Goal: Task Accomplishment & Management: Manage account settings

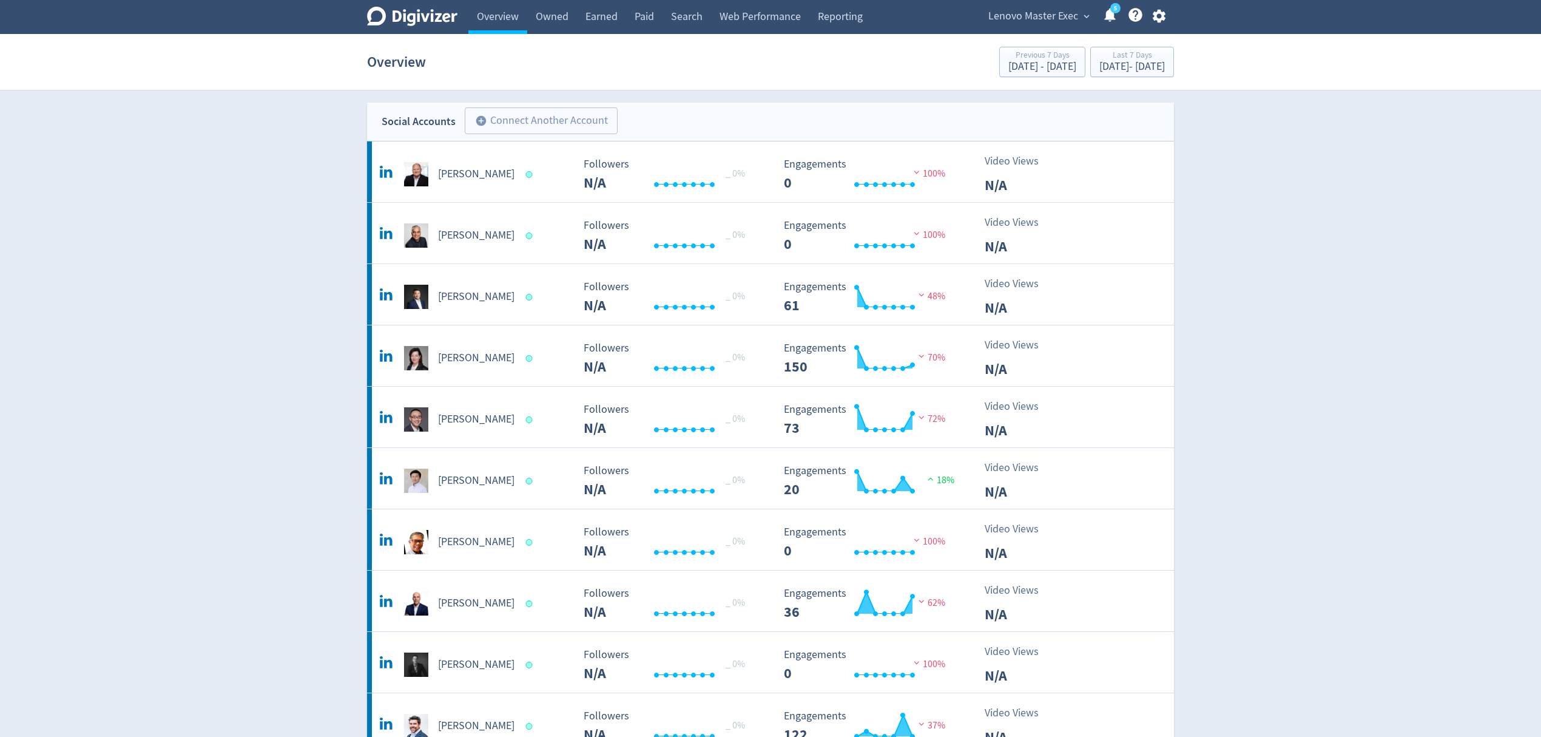
click at [1160, 20] on icon "button" at bounding box center [1158, 16] width 13 height 13
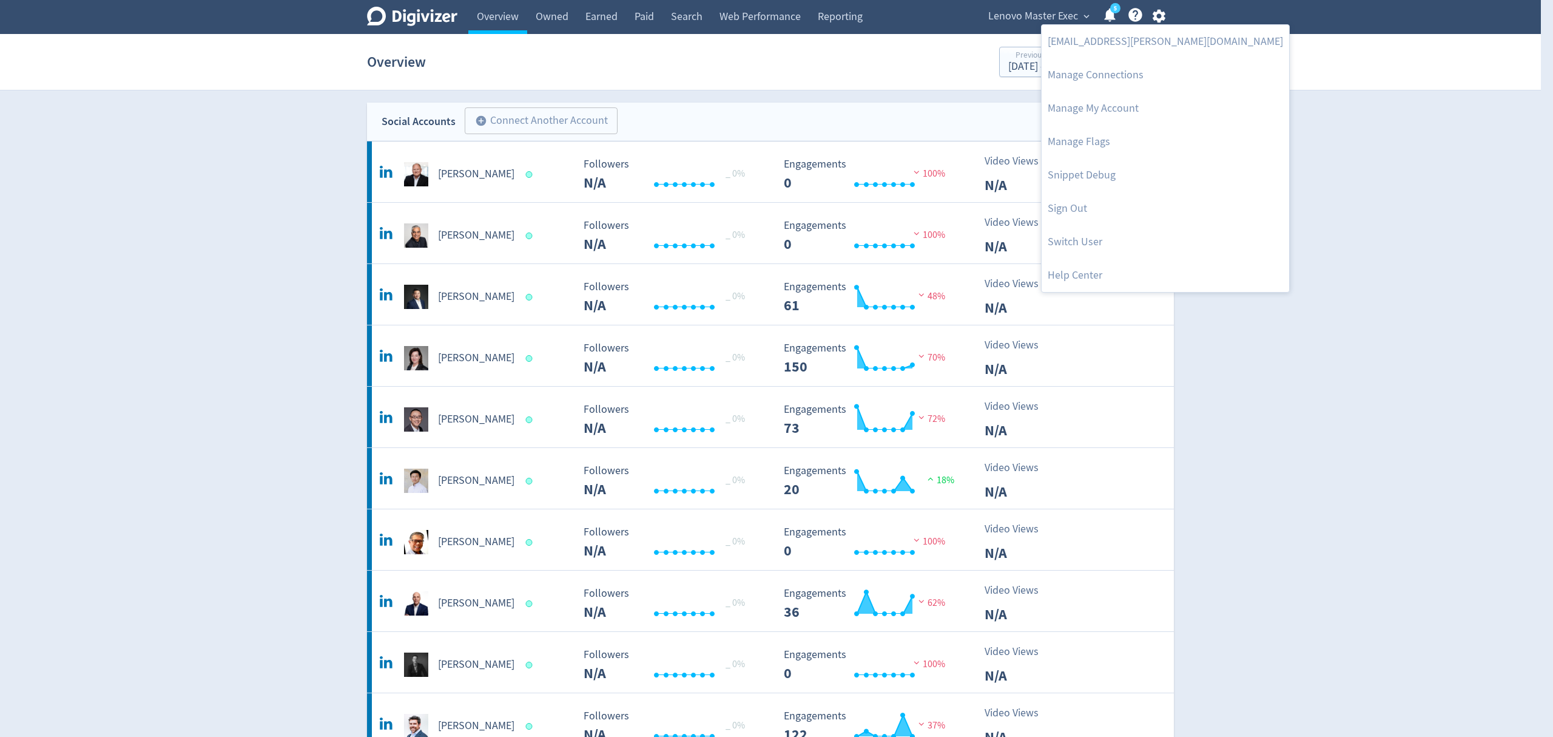
click at [1035, 17] on div at bounding box center [776, 368] width 1553 height 737
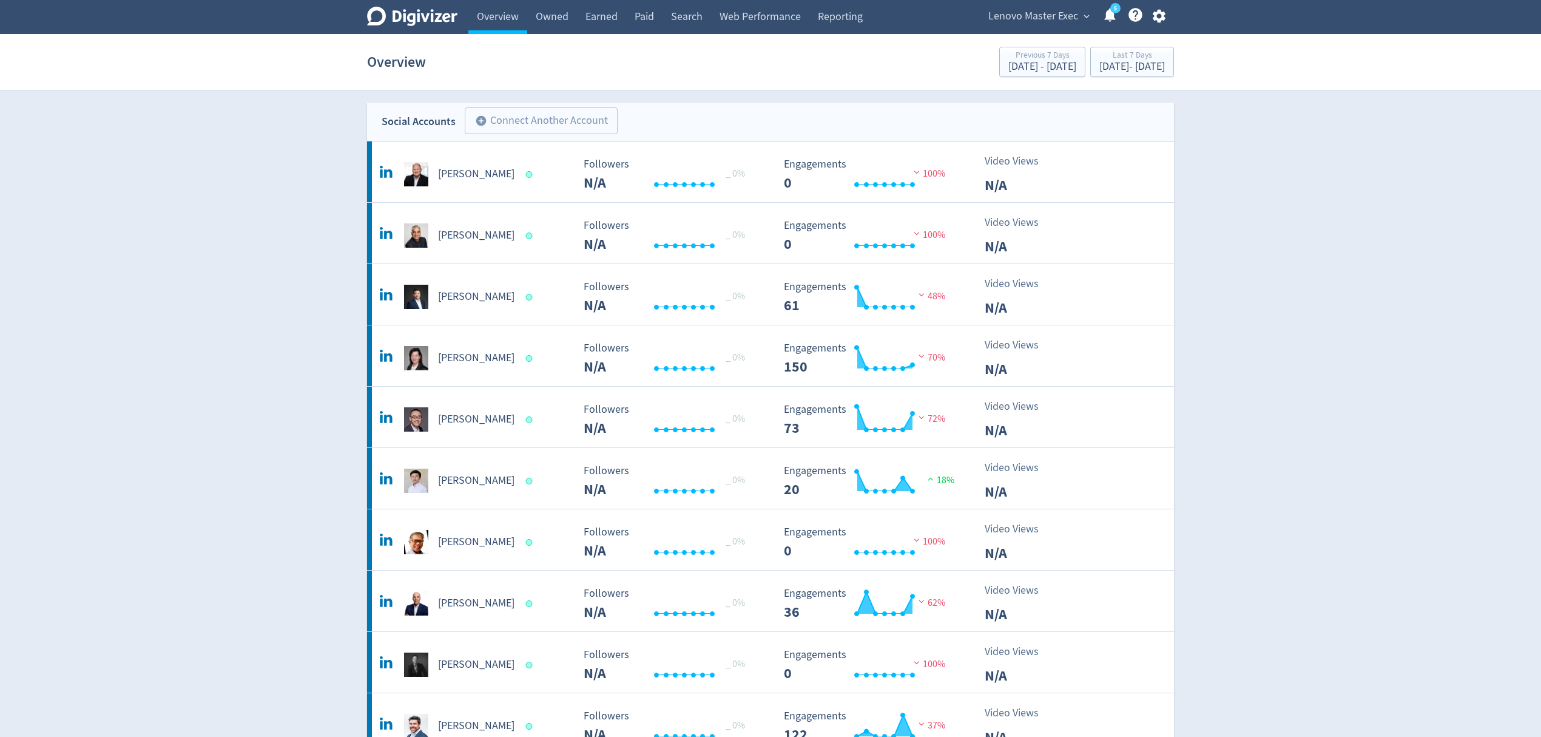
click at [1035, 17] on div "[EMAIL_ADDRESS][PERSON_NAME][DOMAIN_NAME] Manage Connections Manage My Account …" at bounding box center [770, 368] width 1541 height 737
click at [1035, 17] on span "Lenovo Master Exec" at bounding box center [1033, 16] width 90 height 19
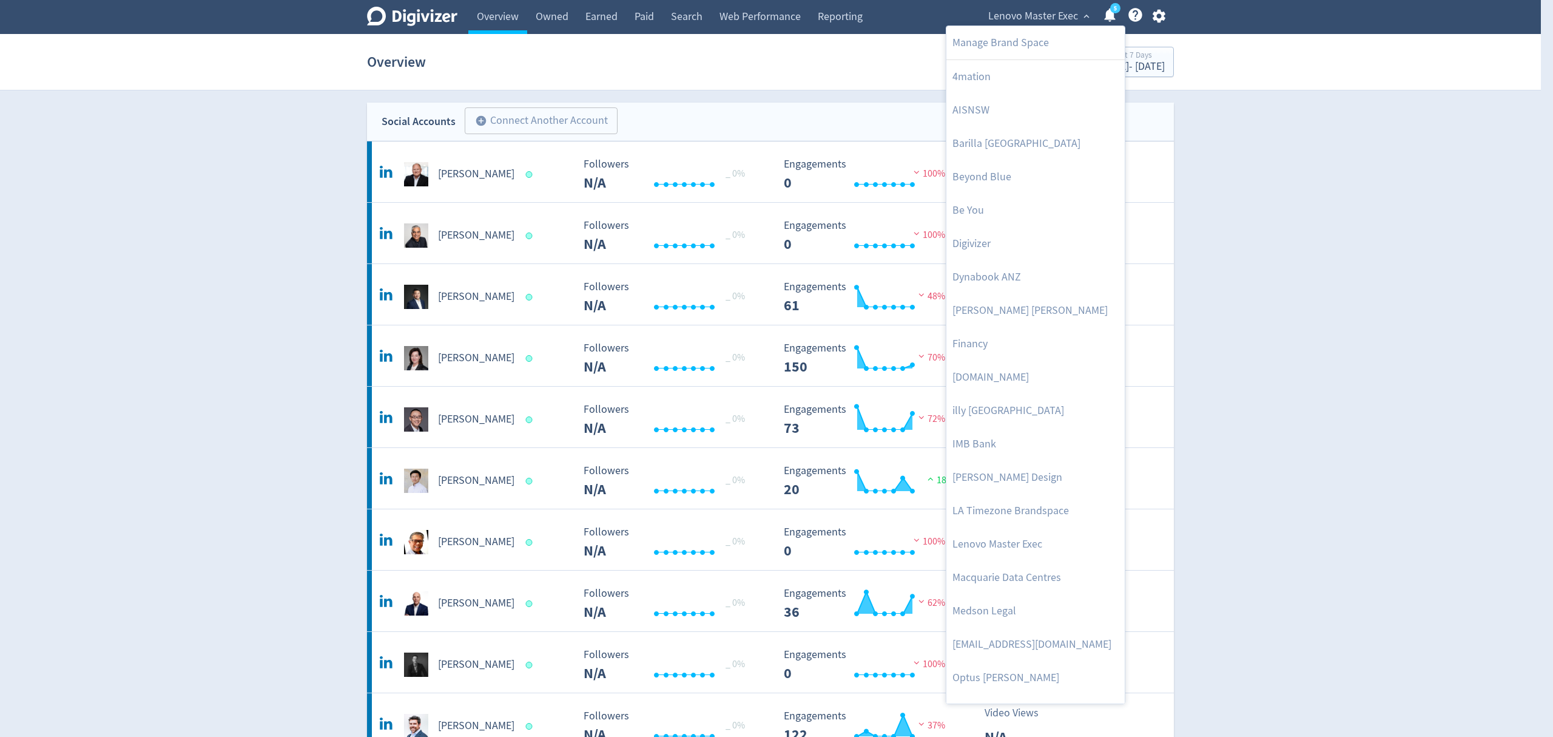
click at [1161, 22] on div at bounding box center [776, 368] width 1553 height 737
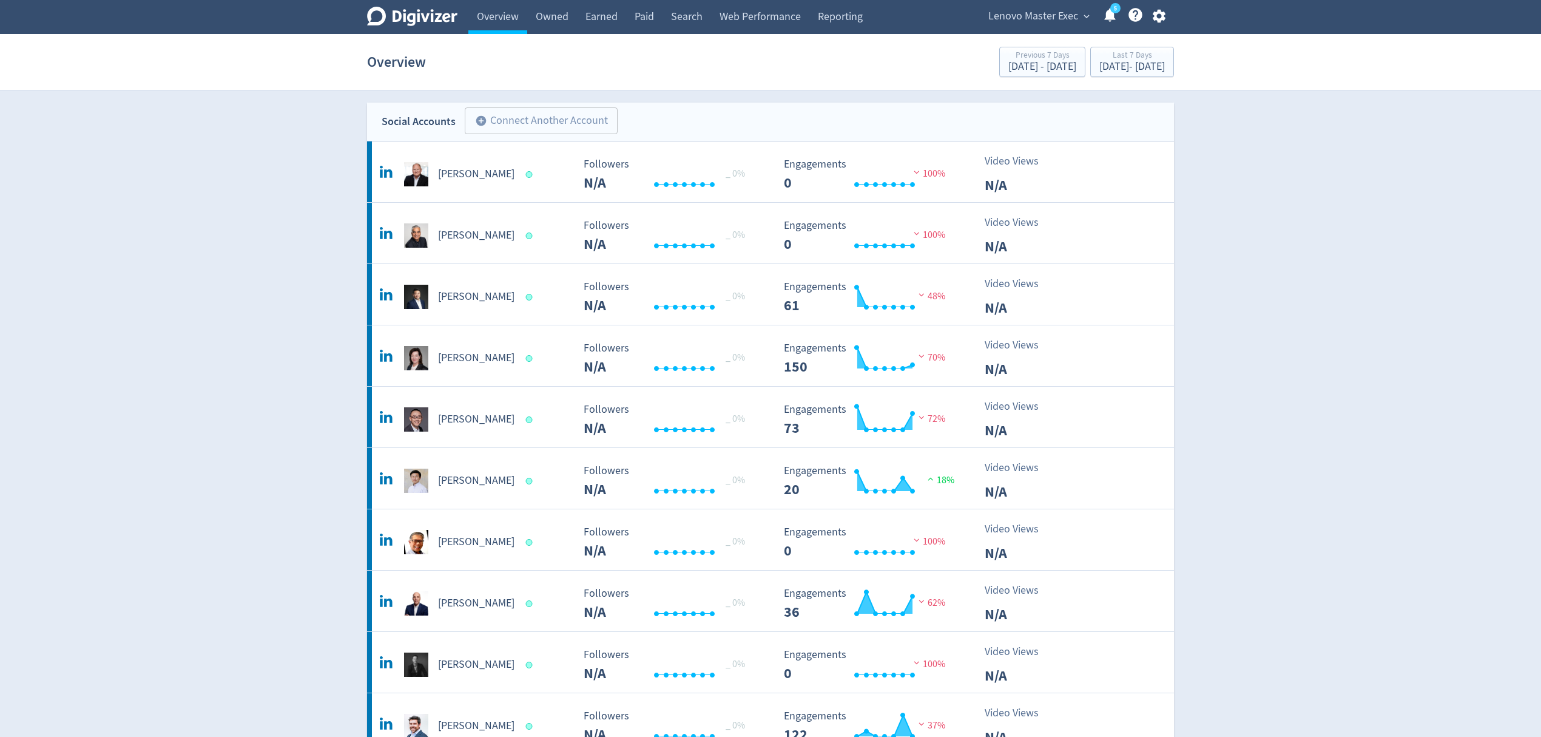
click at [1160, 16] on div "Manage Brand Space 4mation AISNSW Barilla [GEOGRAPHIC_DATA] Beyond Blue Be You …" at bounding box center [770, 368] width 1541 height 737
click at [1160, 16] on icon "button" at bounding box center [1159, 16] width 16 height 16
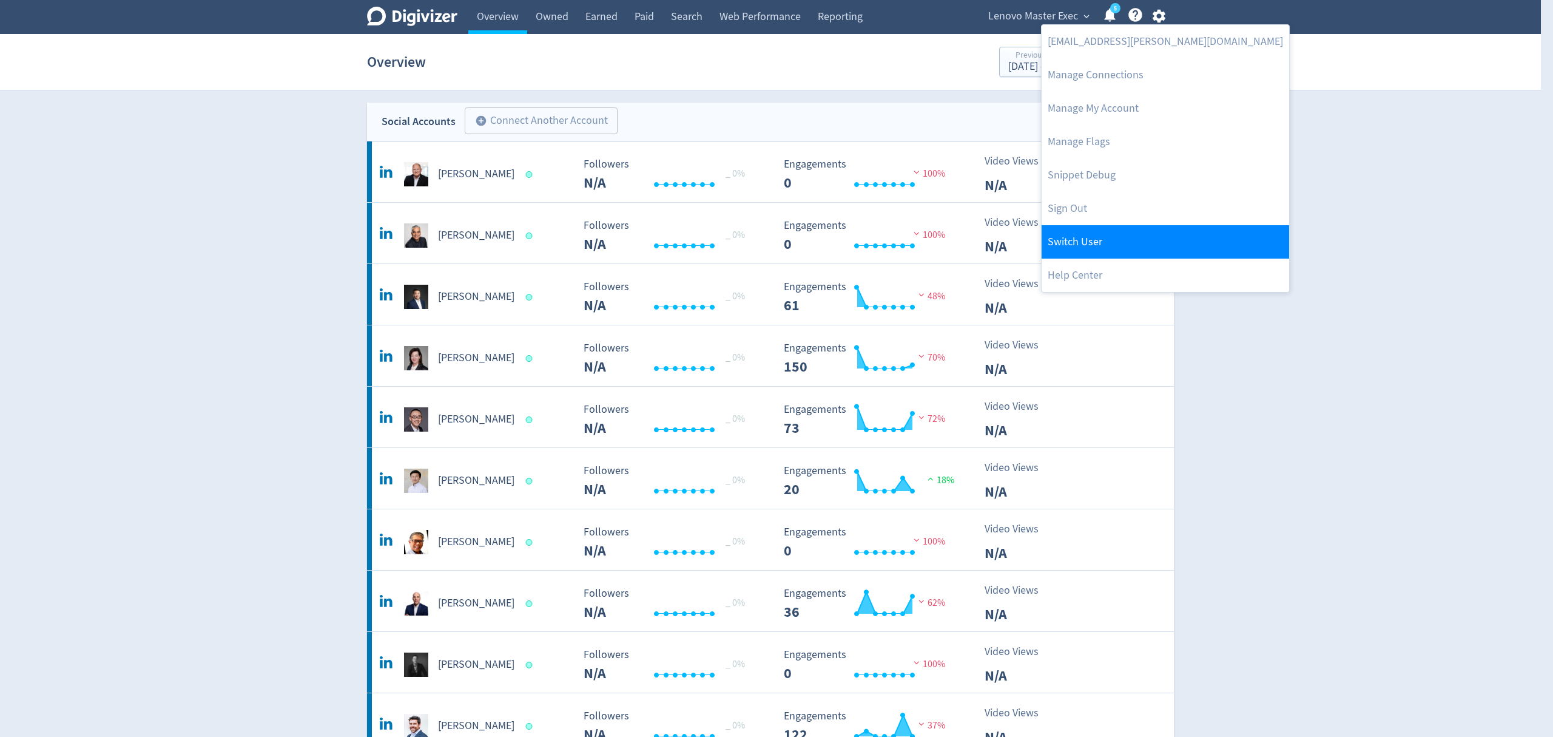
click at [1076, 234] on link "Switch User" at bounding box center [1166, 241] width 248 height 33
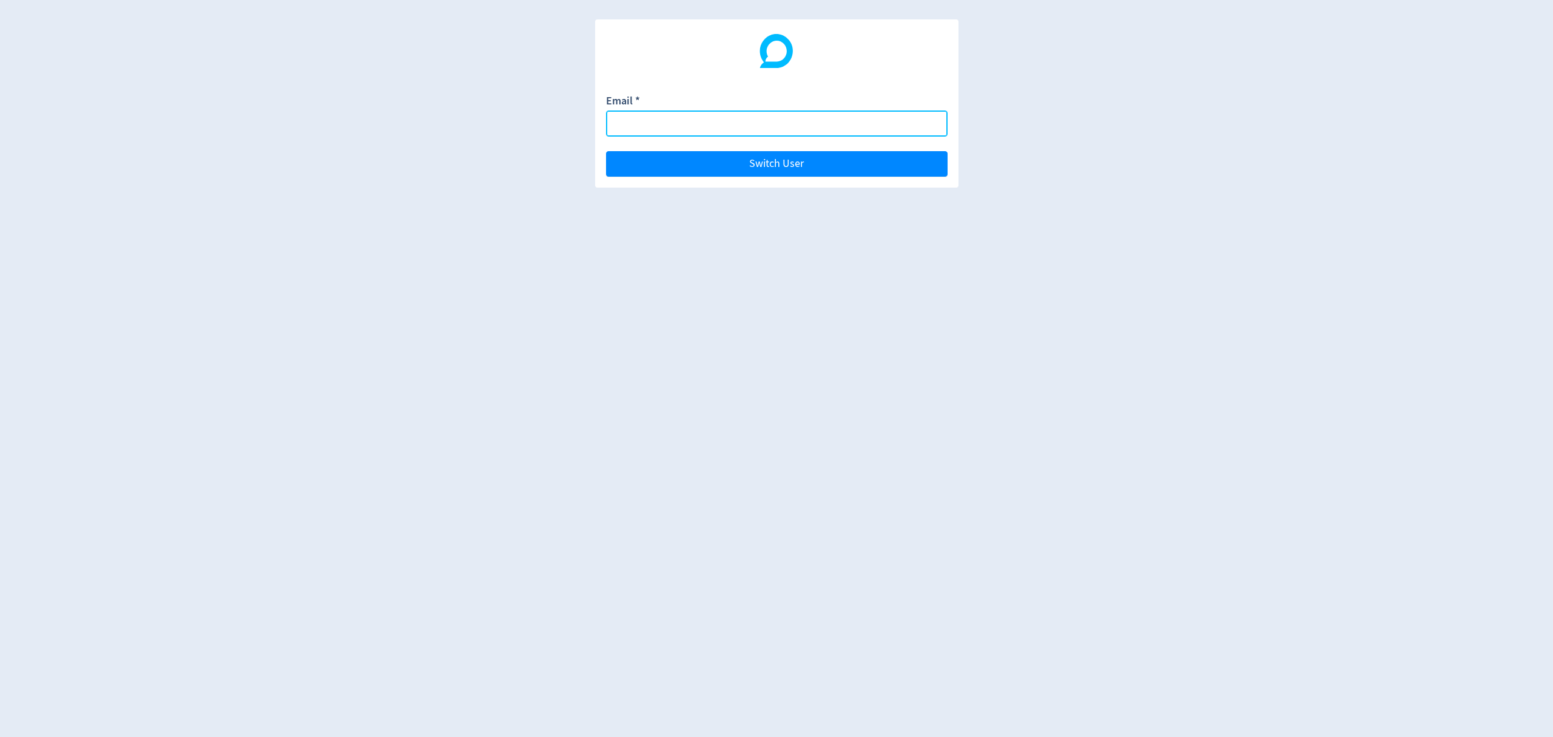
click at [724, 122] on input "Email *" at bounding box center [777, 123] width 342 height 26
type input "[PERSON_NAME][EMAIL_ADDRESS][PERSON_NAME][DOMAIN_NAME]"
click at [606, 151] on button "Switch User" at bounding box center [777, 163] width 342 height 25
